Goal: Check status

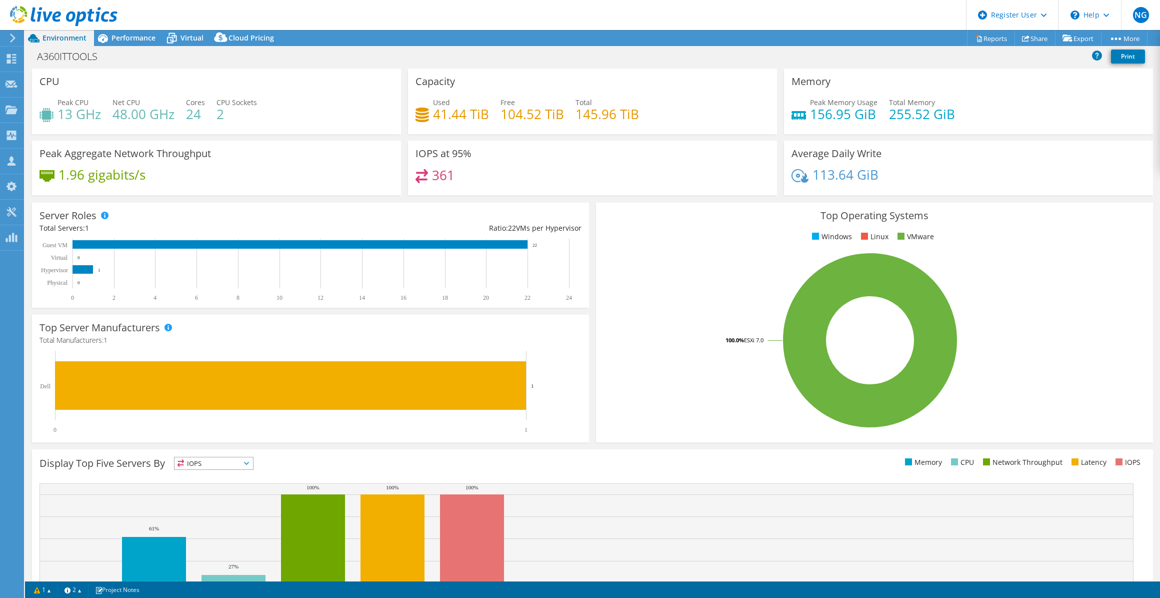
select select "USD"
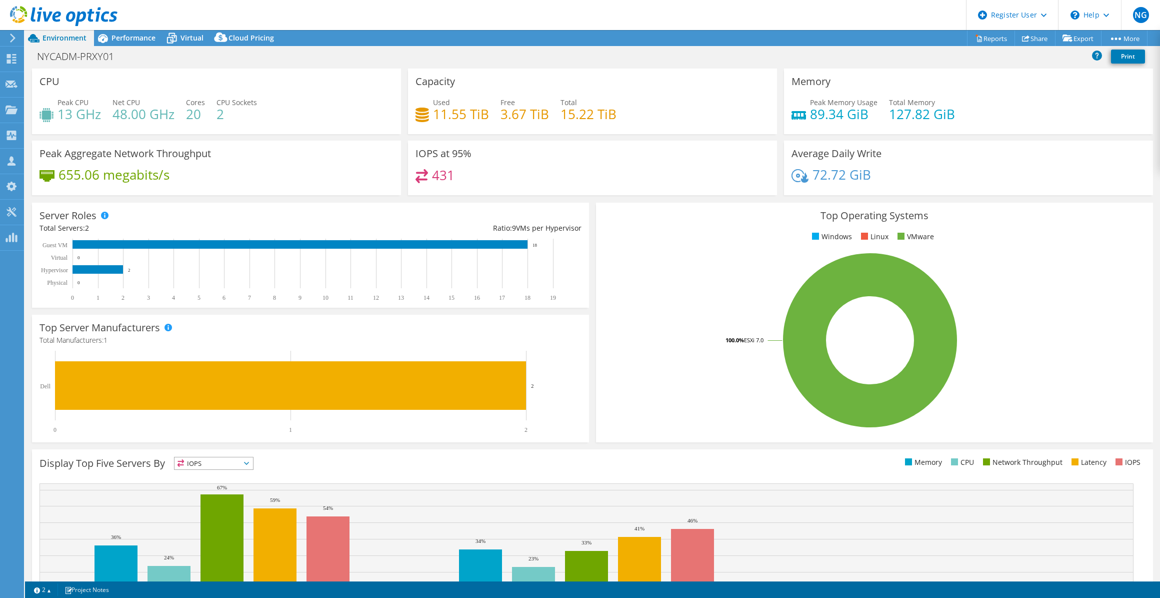
select select "USD"
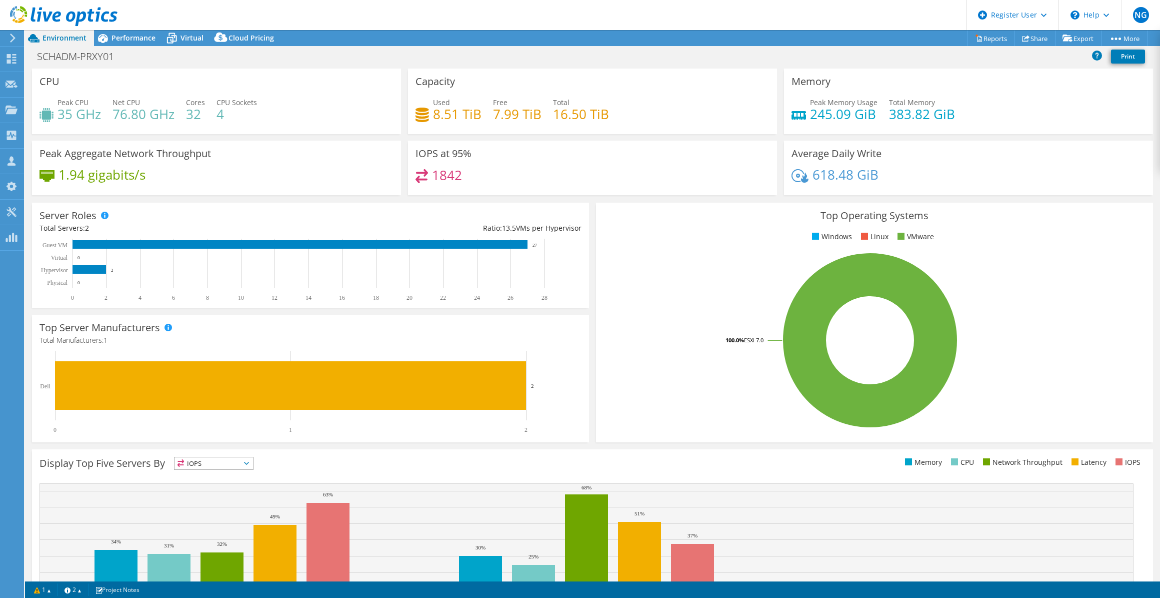
select select "USD"
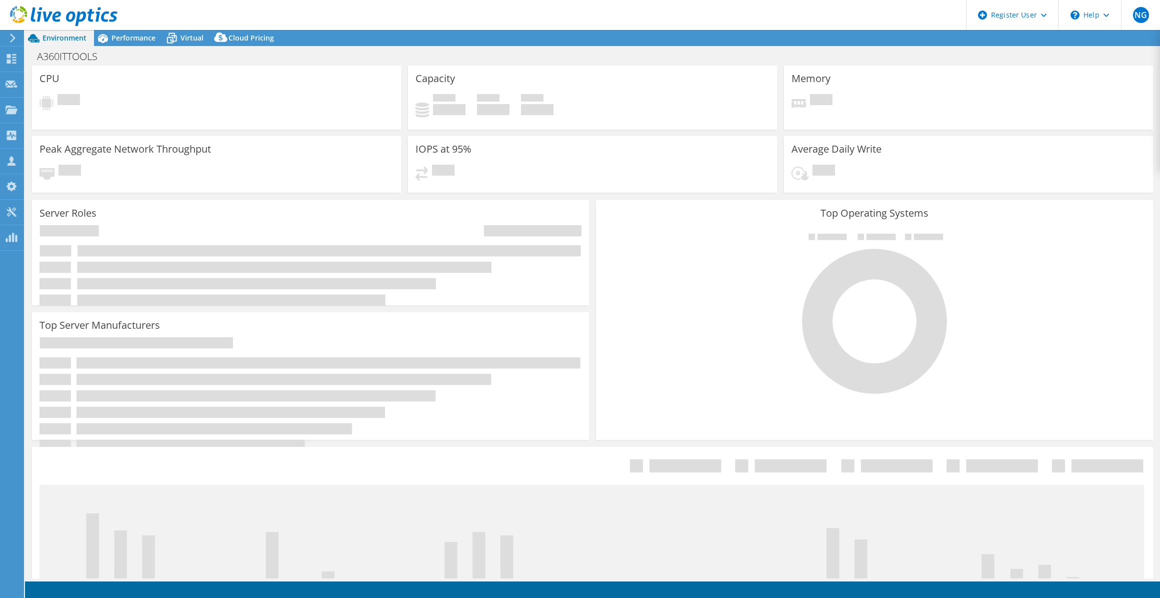
select select "USD"
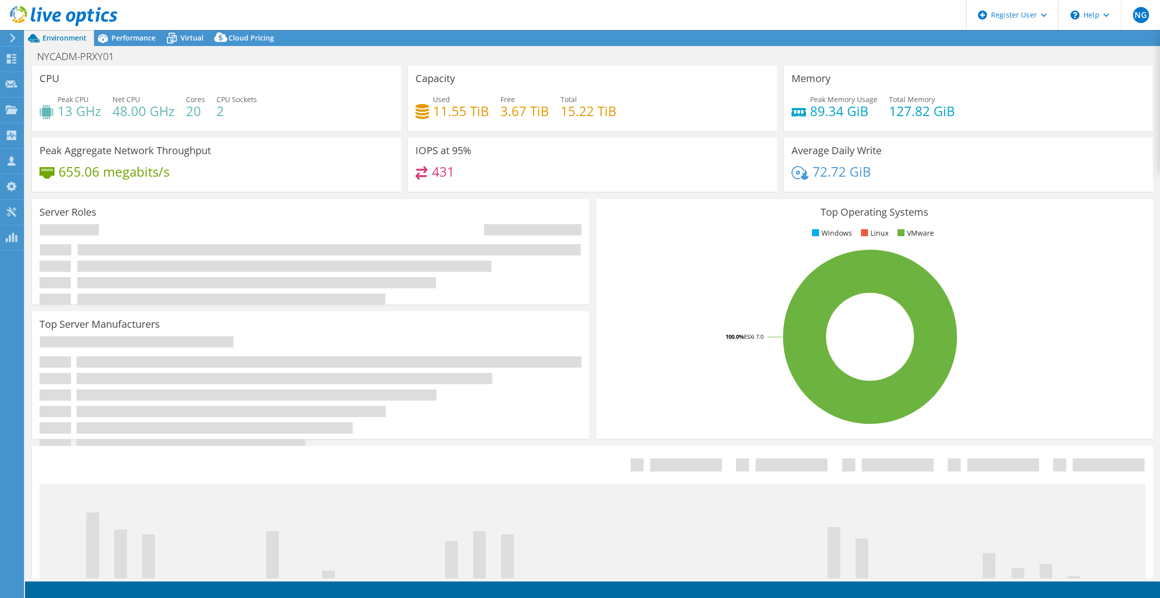
select select "USD"
